Goal: Information Seeking & Learning: Learn about a topic

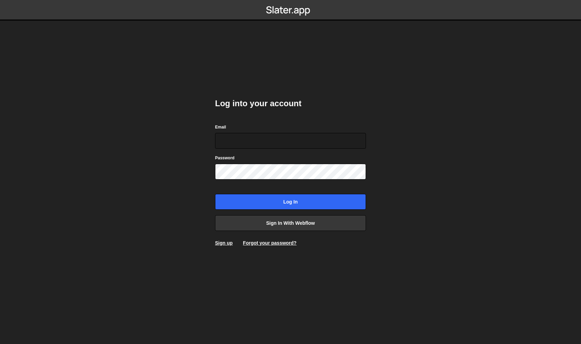
type input "[EMAIL_ADDRESS][DOMAIN_NAME]"
drag, startPoint x: 419, startPoint y: 217, endPoint x: 400, endPoint y: 214, distance: 19.2
click at [419, 217] on body "Log into your account Email [EMAIL_ADDRESS][DOMAIN_NAME] Password Log in Sign i…" at bounding box center [290, 172] width 581 height 344
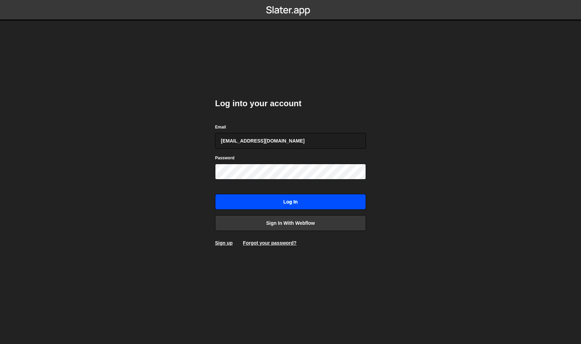
click at [325, 204] on input "Log in" at bounding box center [290, 202] width 151 height 16
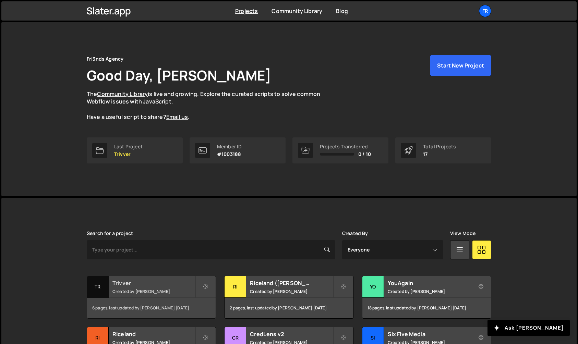
click at [182, 290] on small "Created by Marcelo Russo" at bounding box center [153, 292] width 83 height 6
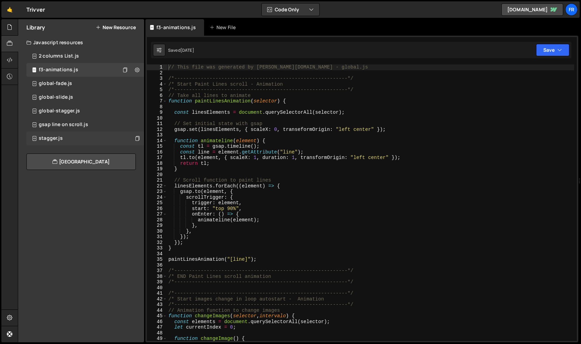
scroll to position [36498, 0]
click at [102, 134] on div "stagger.js 0" at bounding box center [85, 139] width 118 height 14
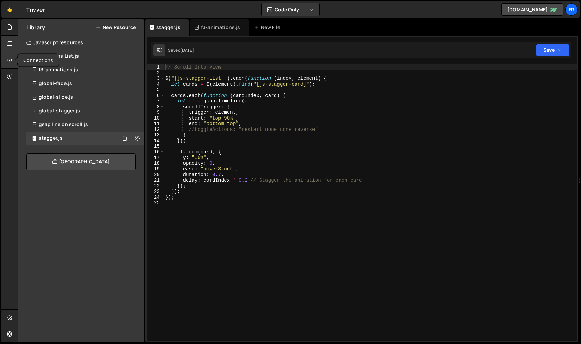
click at [10, 58] on icon at bounding box center [9, 60] width 5 height 8
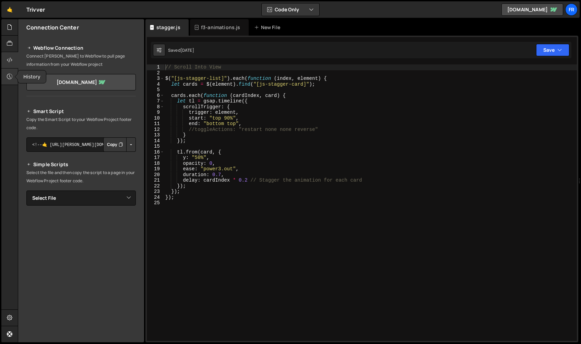
click at [10, 78] on icon at bounding box center [9, 77] width 5 height 8
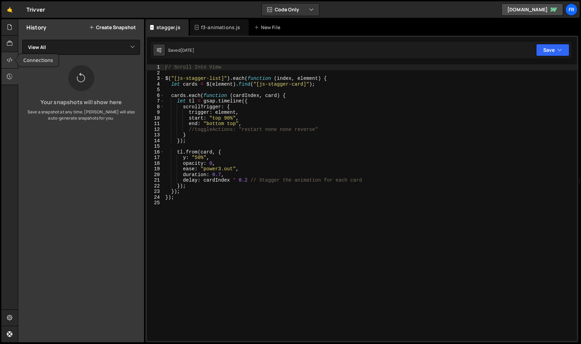
click at [13, 61] on div at bounding box center [9, 60] width 17 height 16
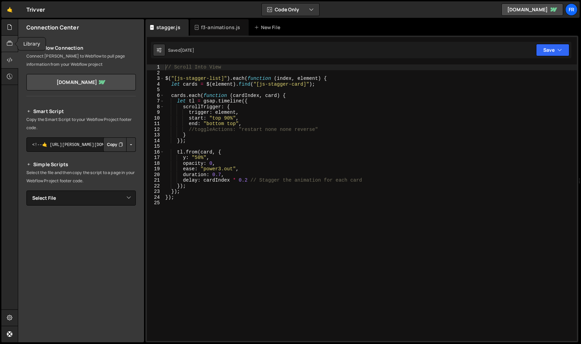
click at [7, 41] on div at bounding box center [9, 44] width 17 height 16
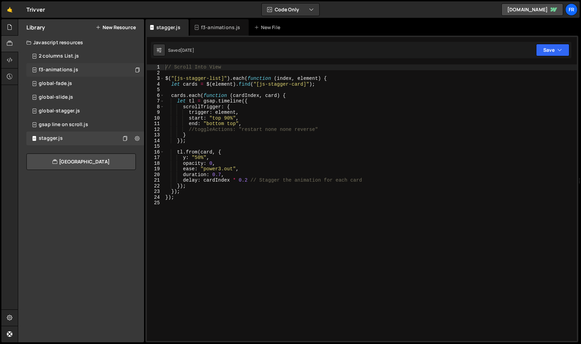
click at [72, 70] on div "f3-animations.js" at bounding box center [58, 70] width 39 height 6
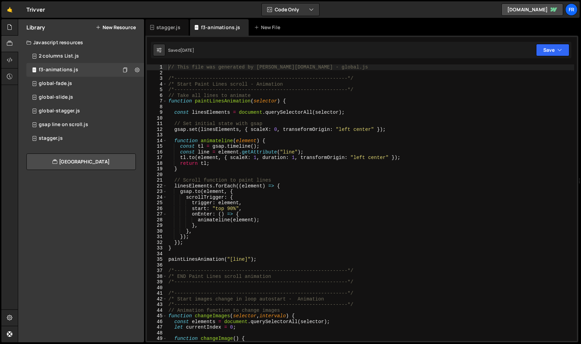
scroll to position [36498, 0]
click at [101, 112] on div "global-stagger.js 0" at bounding box center [85, 111] width 118 height 14
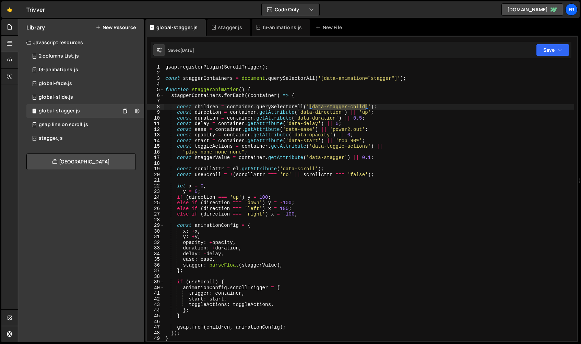
drag, startPoint x: 314, startPoint y: 107, endPoint x: 366, endPoint y: 106, distance: 52.1
click at [366, 106] on div "gsap . registerPlugin ( ScrollTrigger ) ; const staggerContainers = document . …" at bounding box center [369, 208] width 410 height 288
click at [423, 155] on div "gsap . registerPlugin ( ScrollTrigger ) ; const staggerContainers = document . …" at bounding box center [369, 208] width 410 height 288
type textarea ""play none none none";"
click at [78, 97] on div "global-slide.js 0" at bounding box center [85, 98] width 118 height 14
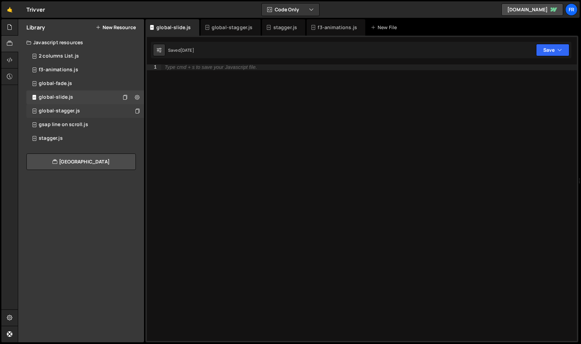
click at [92, 104] on div "global-stagger.js 0" at bounding box center [85, 111] width 118 height 14
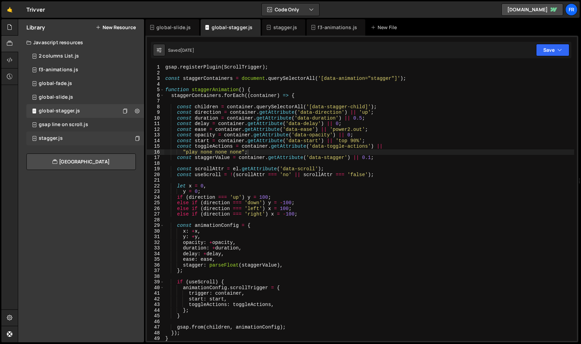
click at [99, 138] on div "stagger.js 0" at bounding box center [85, 139] width 118 height 14
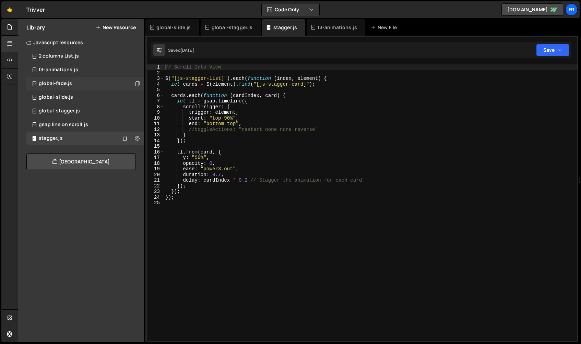
click at [93, 90] on div "global-fade.js 0" at bounding box center [85, 84] width 118 height 14
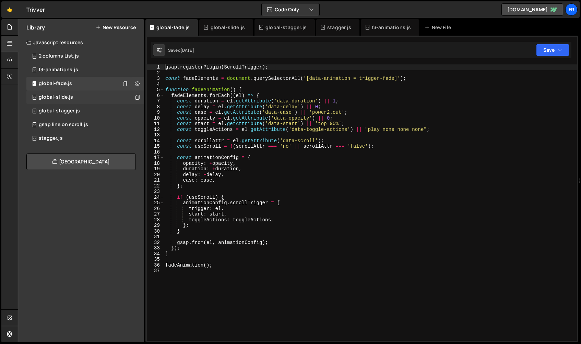
click at [87, 98] on div "global-slide.js 0" at bounding box center [85, 98] width 118 height 14
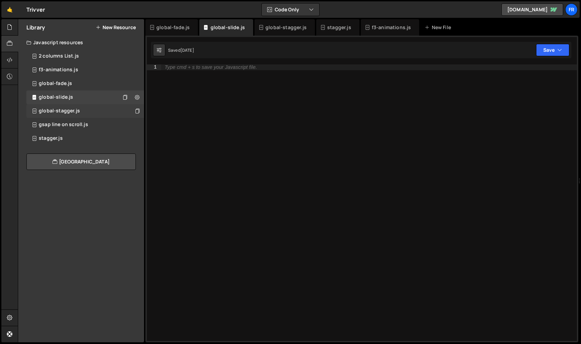
click at [77, 117] on div "global-stagger.js 0" at bounding box center [85, 111] width 118 height 14
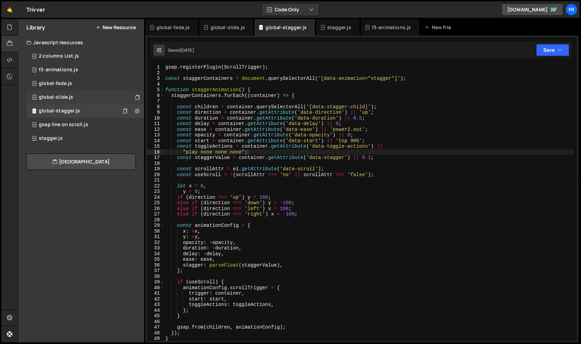
click at [93, 96] on div "global-slide.js 0" at bounding box center [85, 98] width 118 height 14
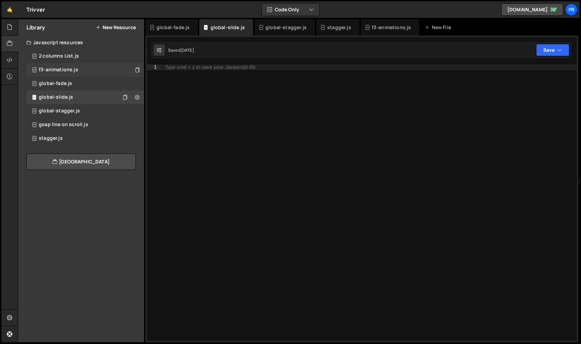
click at [78, 66] on div "f3-animations.js 0" at bounding box center [85, 70] width 118 height 14
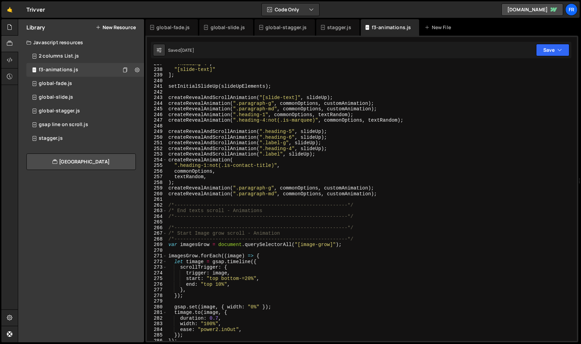
scroll to position [1339, 0]
